Goal: Task Accomplishment & Management: Manage account settings

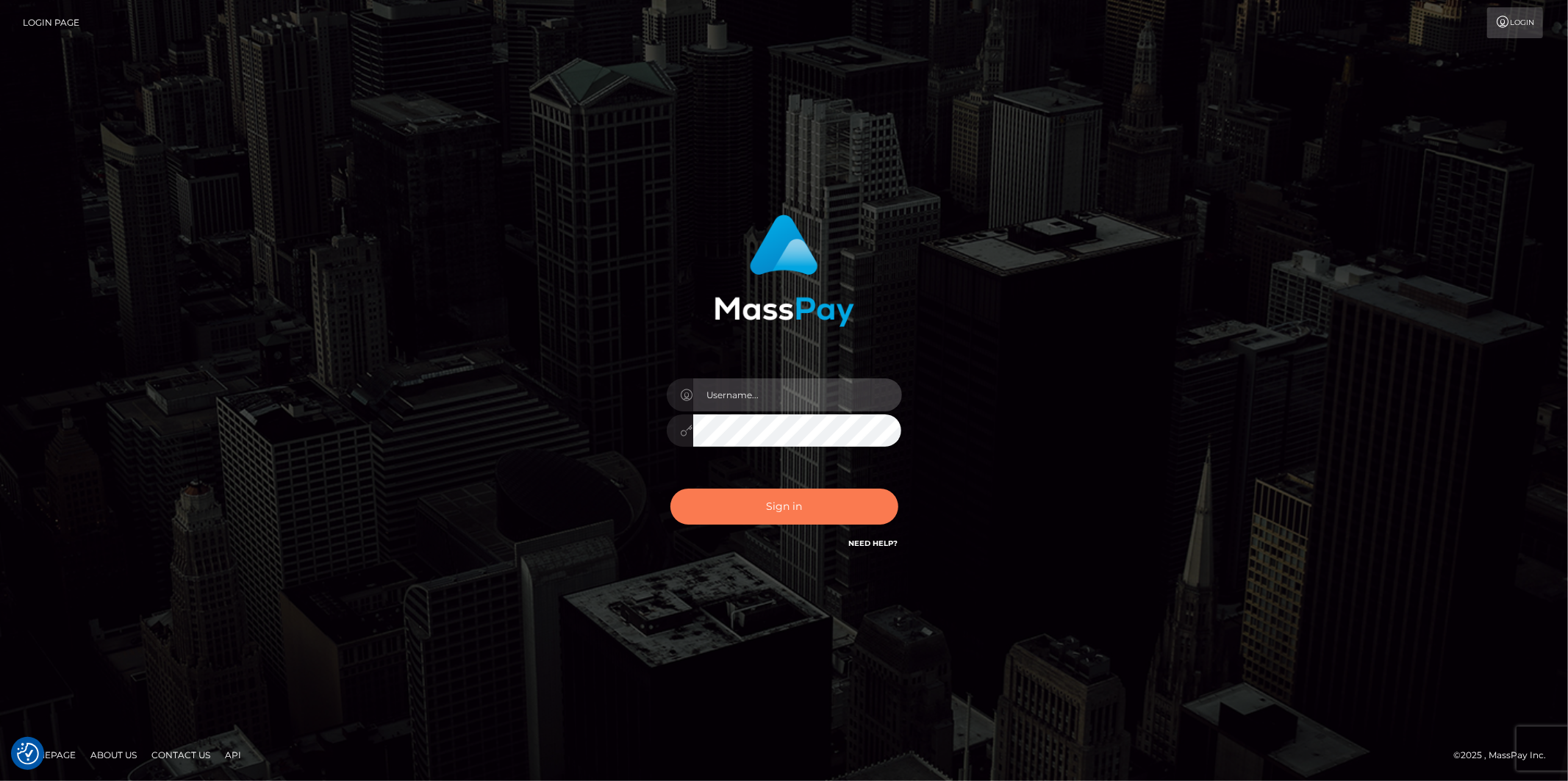
type input "Jonathan.megabonanza"
click at [758, 499] on button "Sign in" at bounding box center [784, 506] width 228 height 36
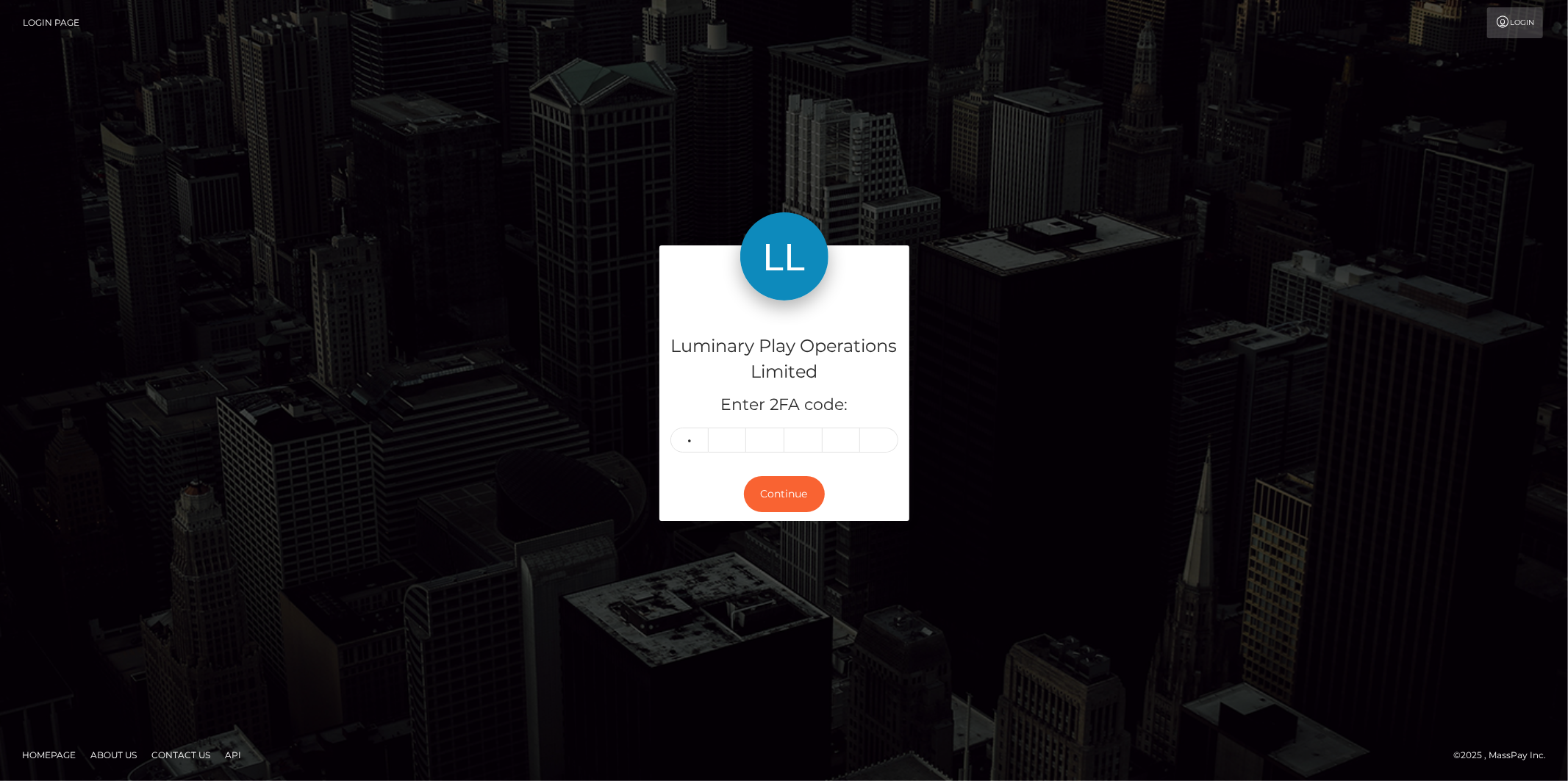
type input "6"
type input "4"
type input "2"
type input "5"
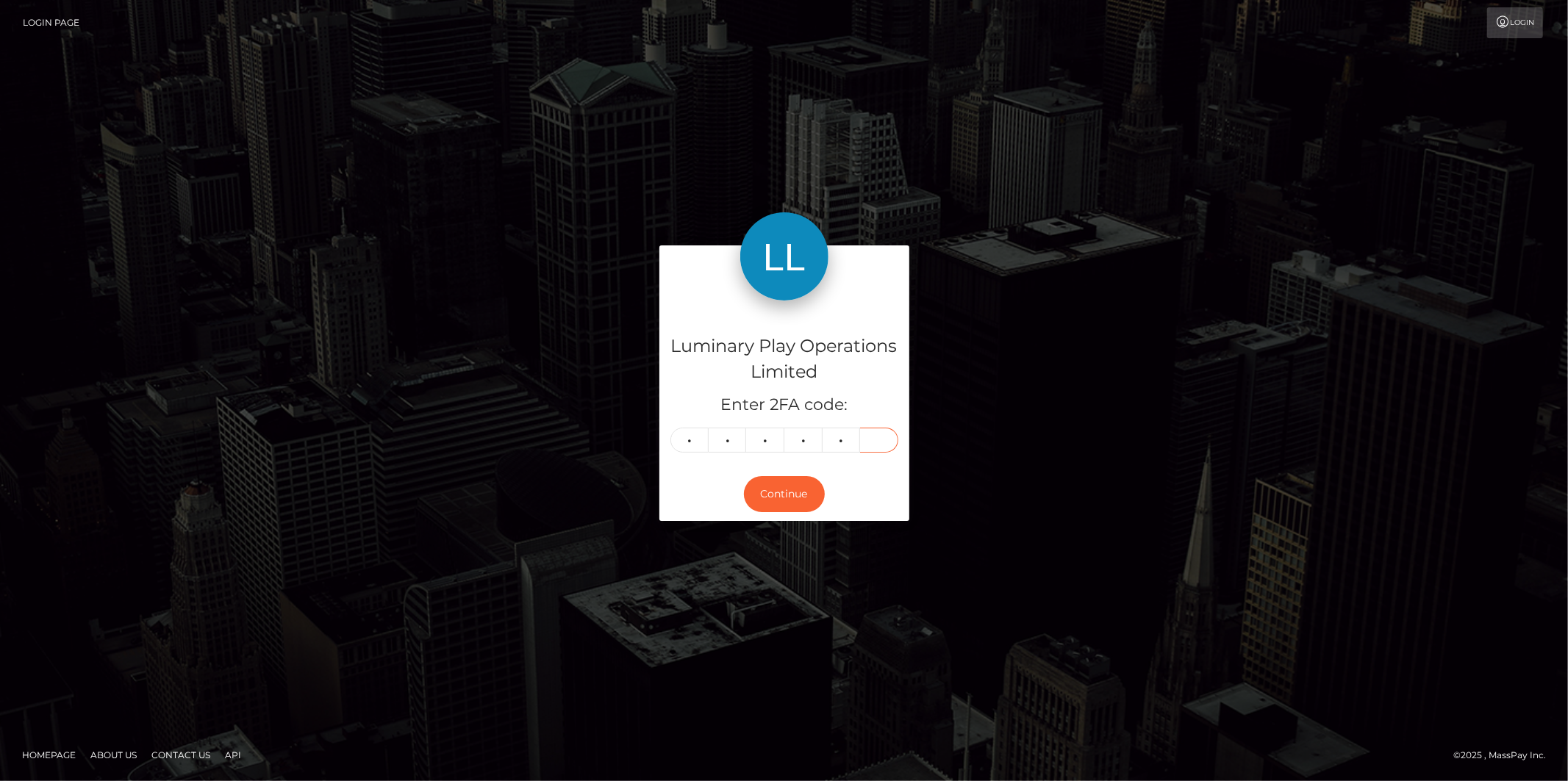
type input "1"
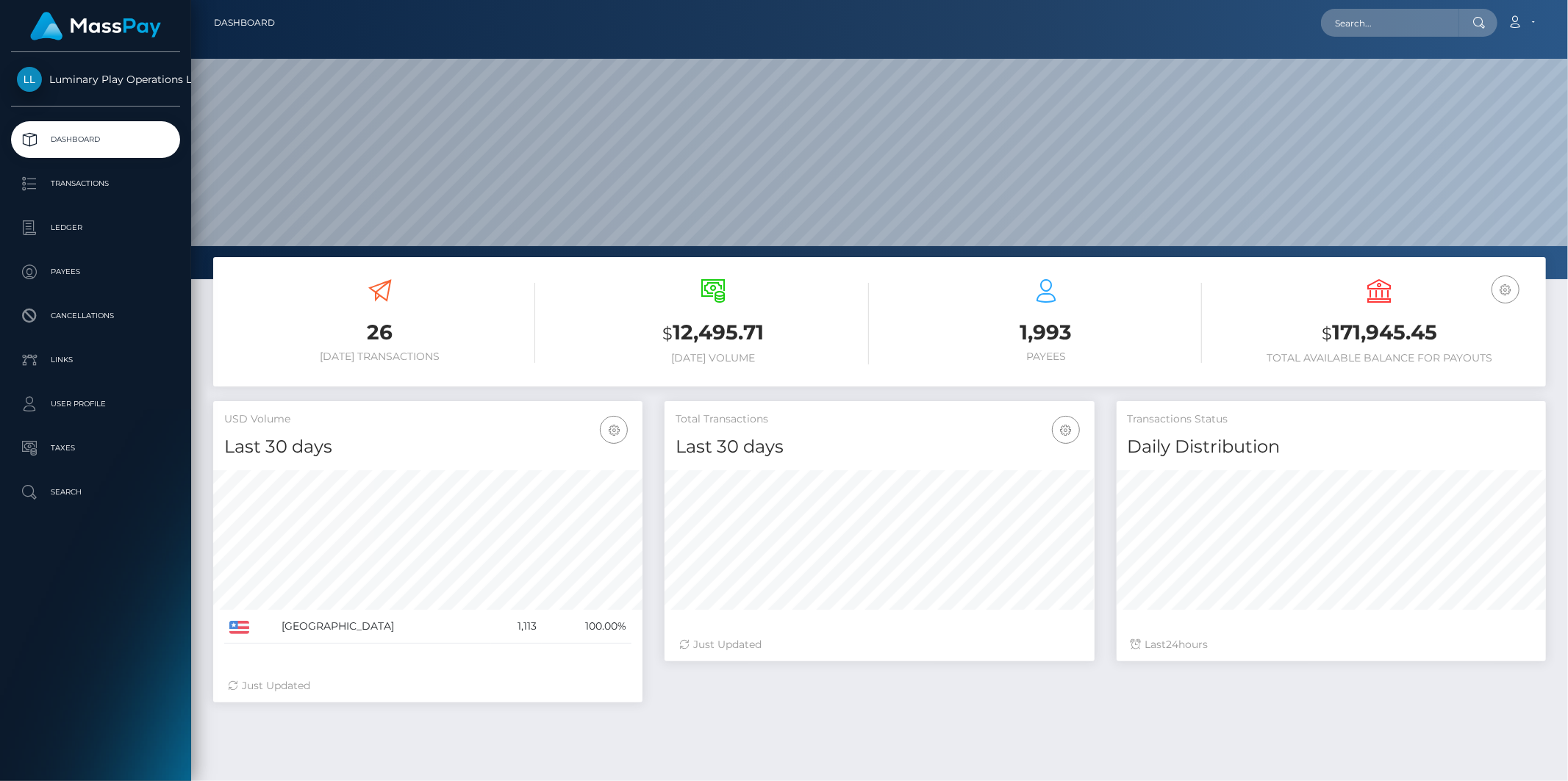
scroll to position [260, 429]
drag, startPoint x: 1448, startPoint y: 329, endPoint x: 1334, endPoint y: 327, distance: 114.0
click at [1334, 327] on h3 "$ 171,945.45" at bounding box center [1379, 333] width 311 height 30
copy h3 "171,945.45"
